Goal: Find specific page/section: Find specific page/section

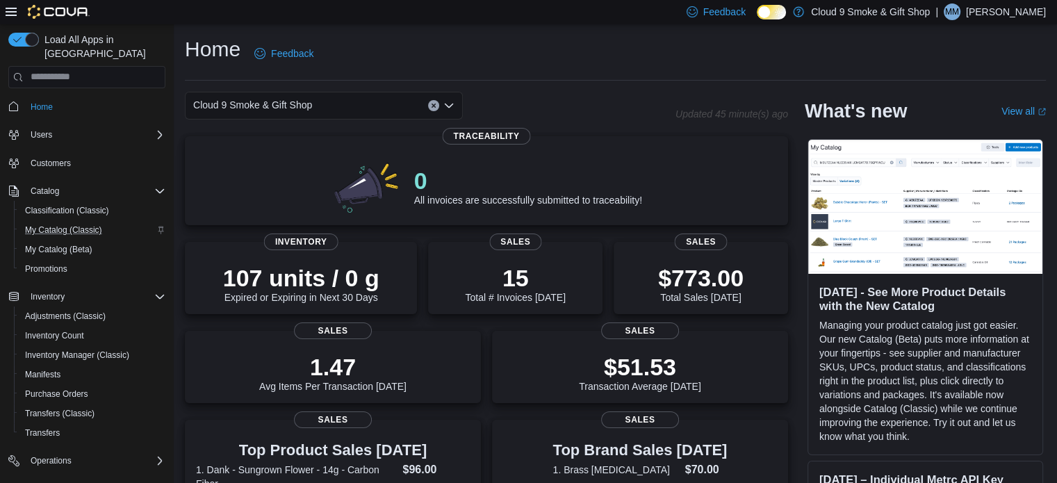
click at [113, 222] on div "My Catalog (Classic)" at bounding box center [92, 230] width 146 height 17
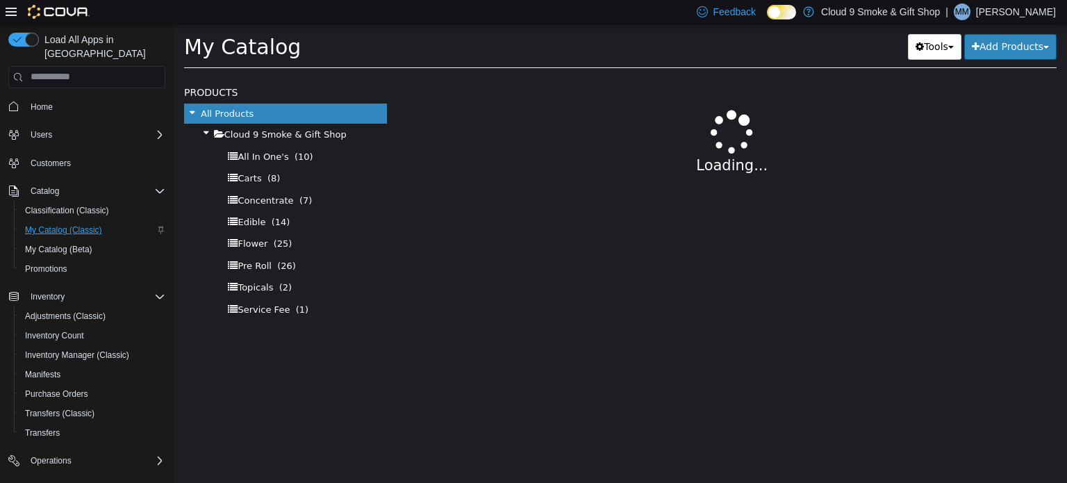
select select "**********"
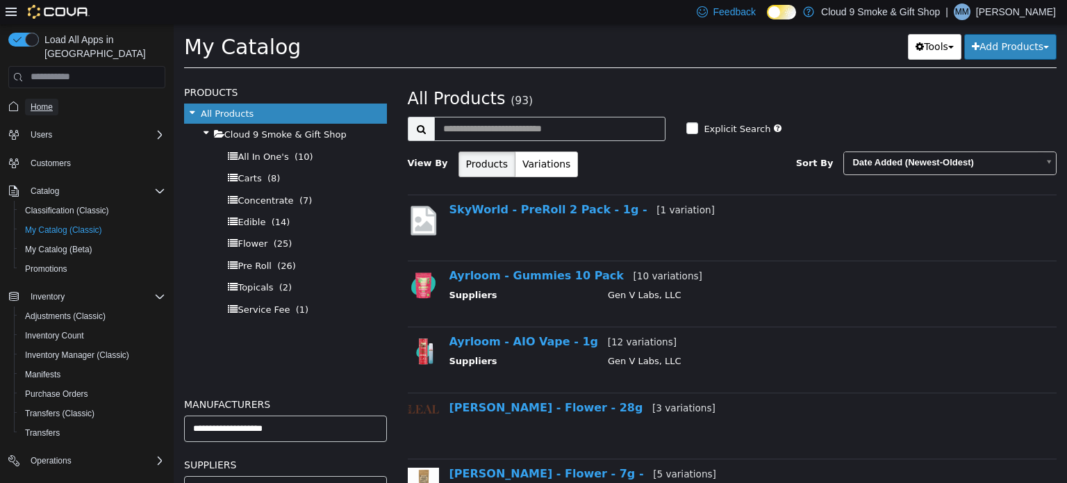
click at [58, 99] on link "Home" at bounding box center [41, 107] width 33 height 17
